Goal: Task Accomplishment & Management: Use online tool/utility

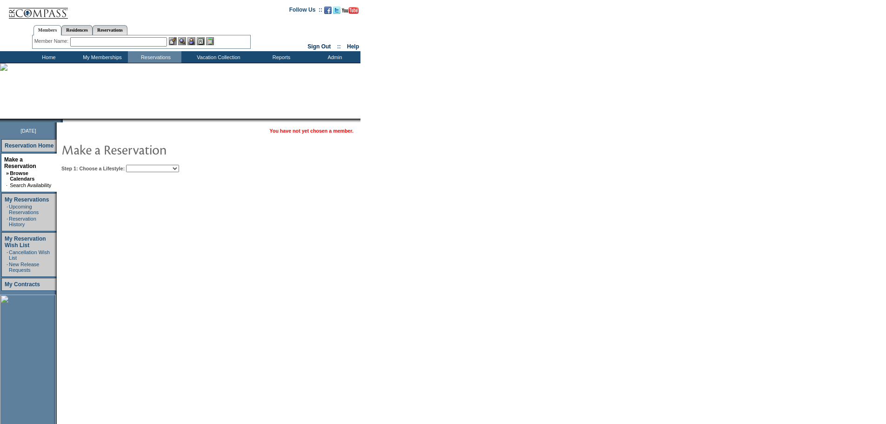
click at [179, 171] on select "Beach Leisure Metropolitan Mountain OIAL for Adventure OIAL for Couples OIAL fo…" at bounding box center [152, 168] width 53 height 7
select select "Mountain"
click at [142, 165] on select "Beach Leisure Metropolitan Mountain OIAL for Adventure OIAL for Couples OIAL fo…" at bounding box center [152, 168] width 53 height 7
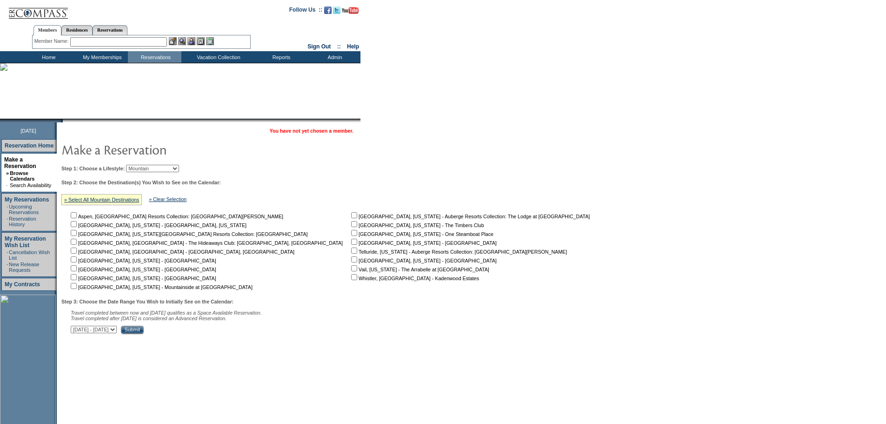
click at [351, 235] on input "checkbox" at bounding box center [354, 233] width 6 height 6
checkbox input "true"
click at [144, 334] on input "Submit" at bounding box center [132, 330] width 23 height 8
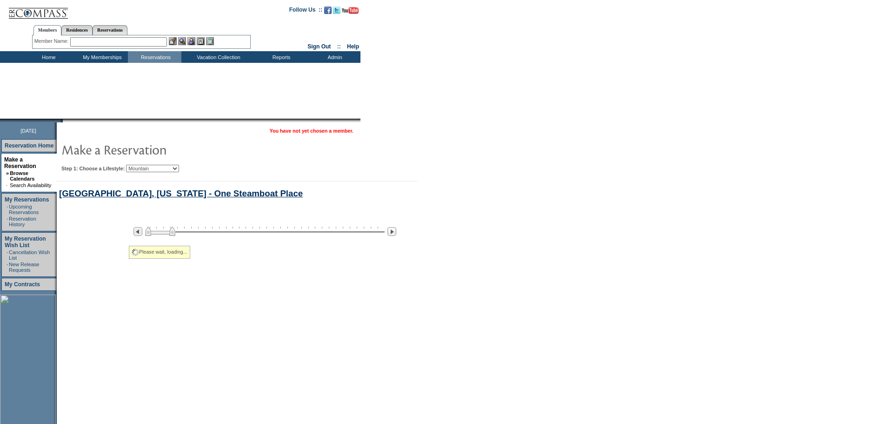
select select "Mountain"
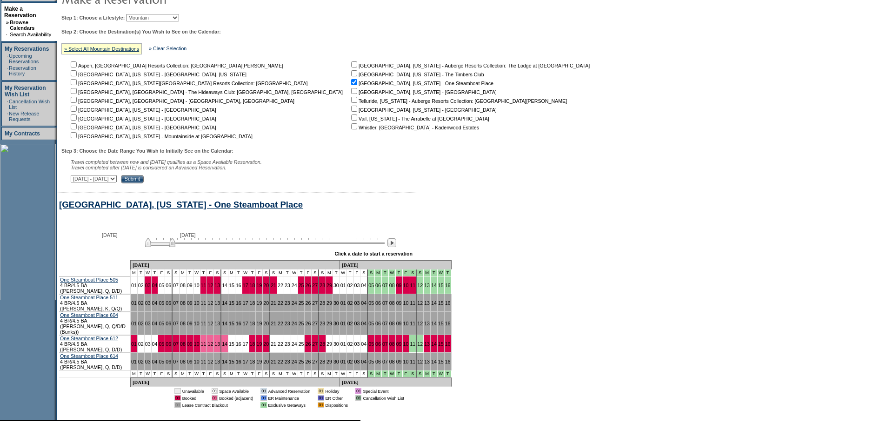
scroll to position [199, 0]
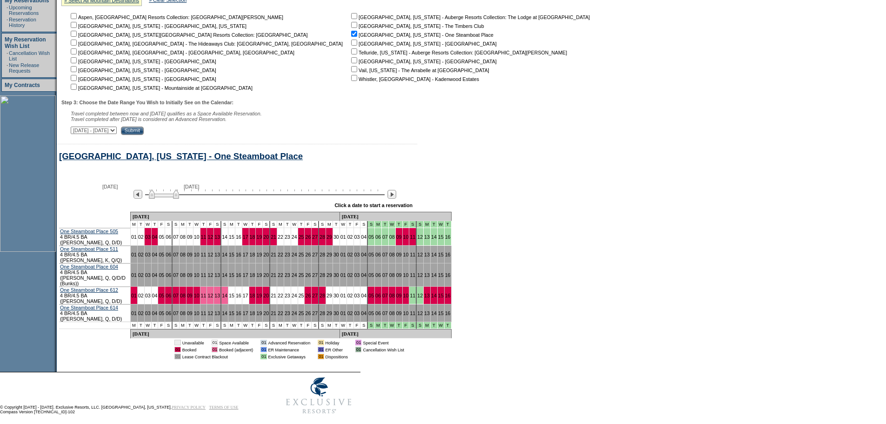
click at [179, 199] on img at bounding box center [164, 193] width 30 height 9
